Goal: Use online tool/utility

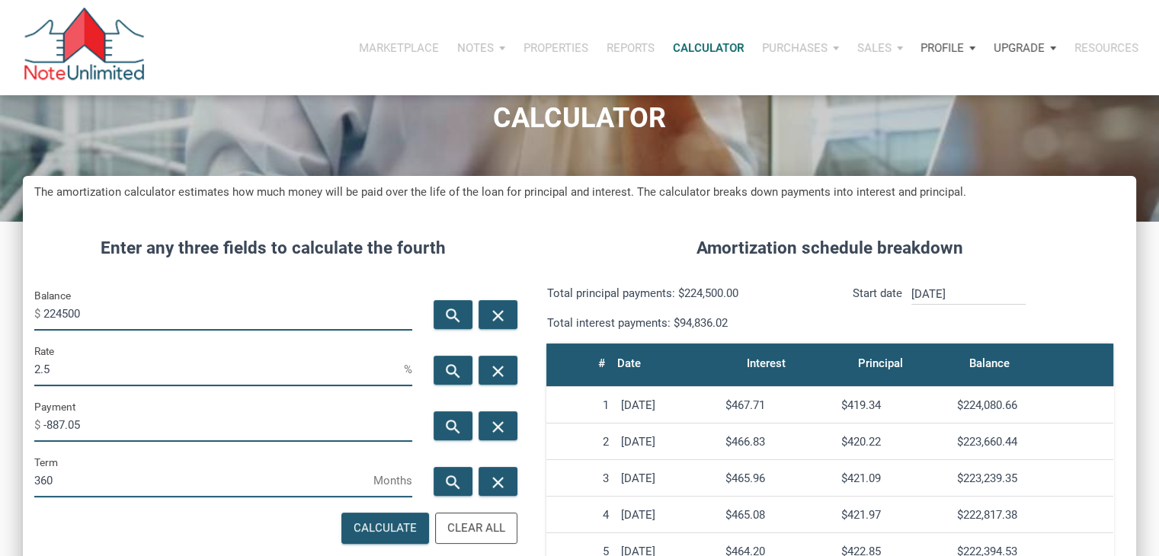
scroll to position [755, 1112]
click at [86, 312] on input "224500" at bounding box center [227, 313] width 369 height 34
type input "310000"
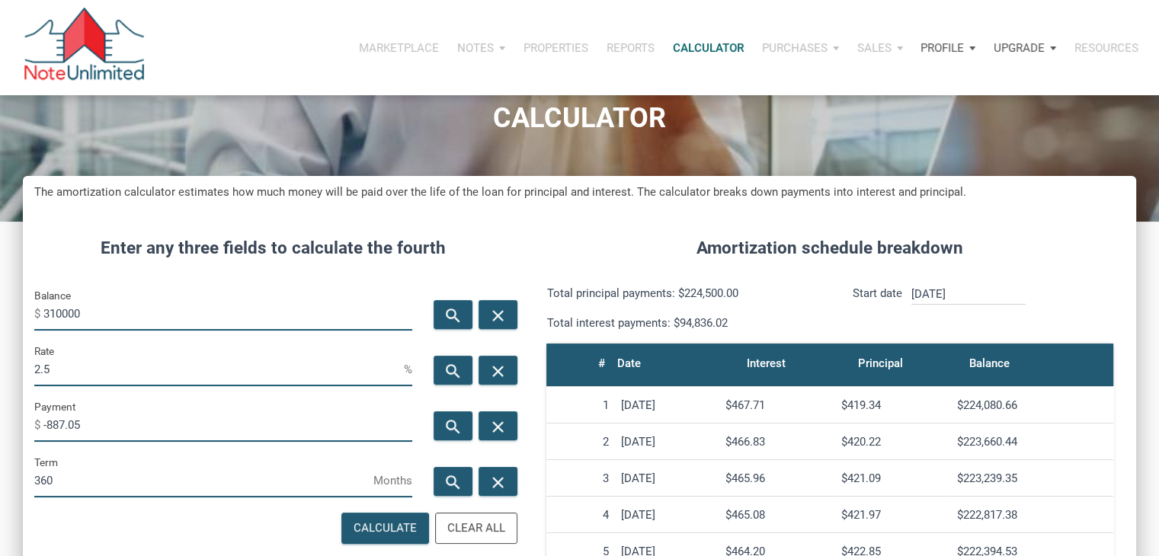
click at [76, 369] on input "2.5" at bounding box center [219, 369] width 370 height 34
type input "5"
click at [450, 425] on icon "search" at bounding box center [453, 427] width 18 height 19
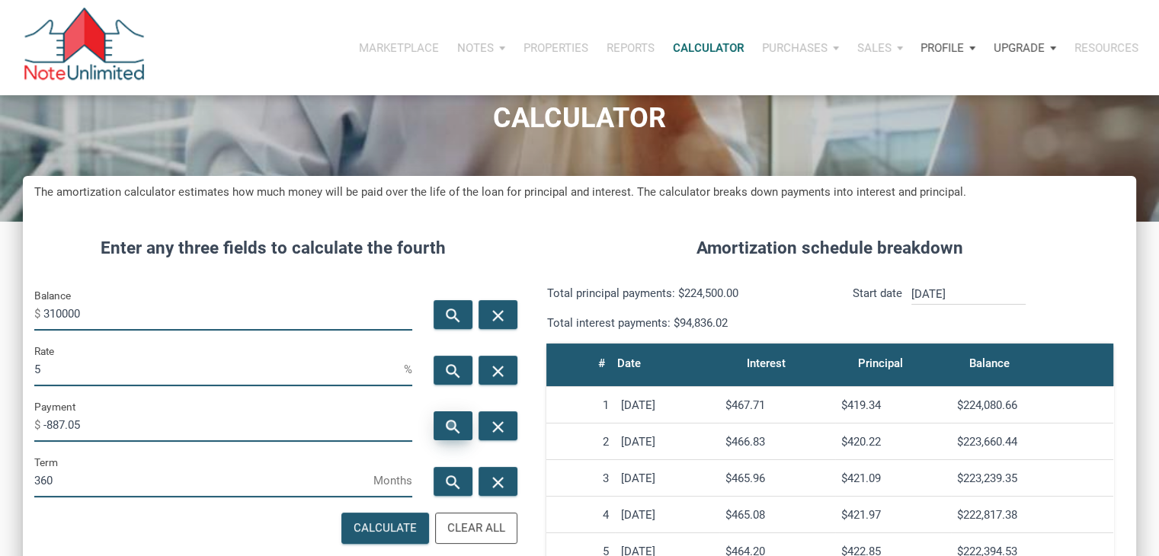
type input "-1664.15"
